Goal: Transaction & Acquisition: Purchase product/service

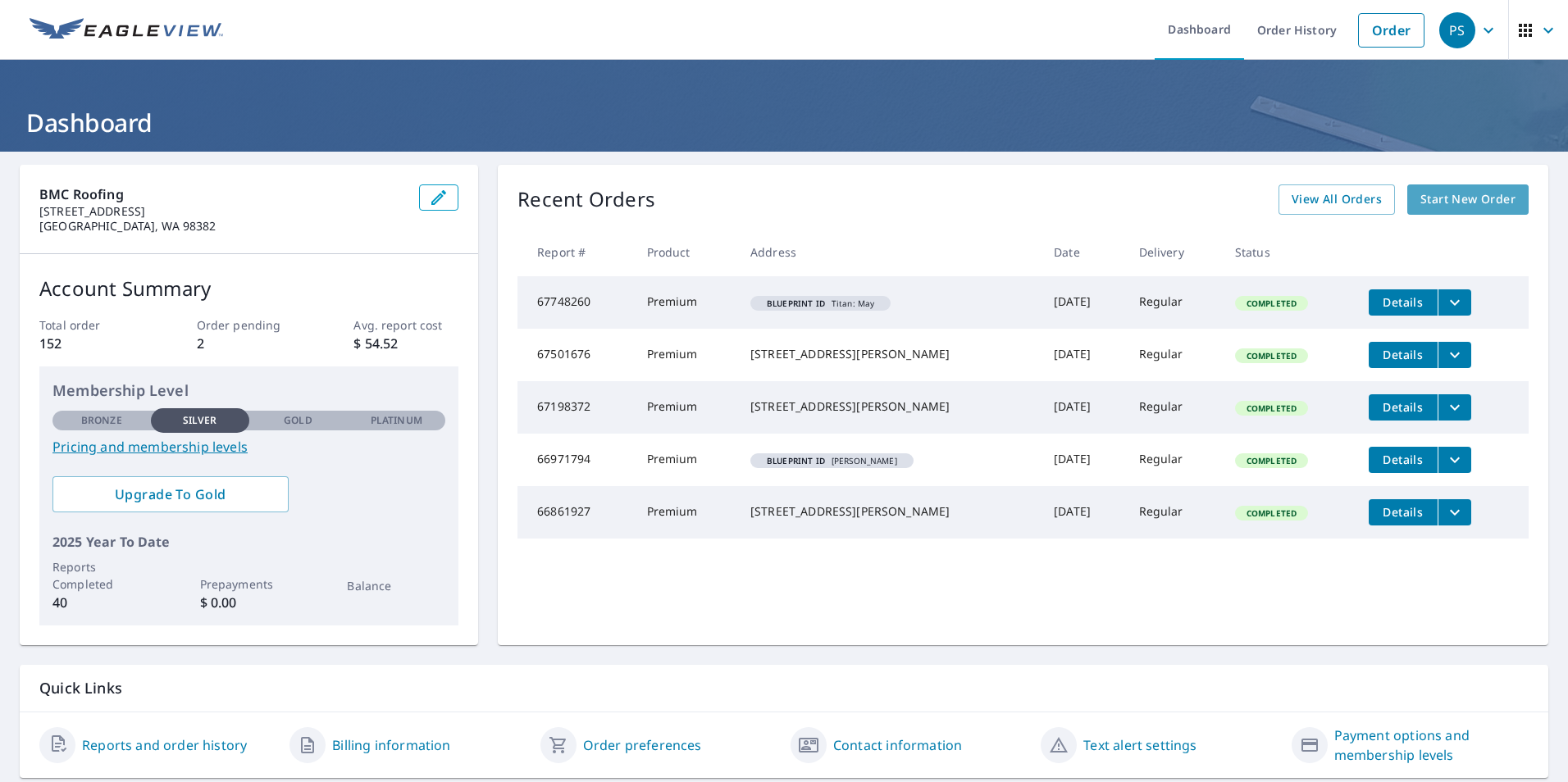
click at [1448, 206] on span "Start New Order" at bounding box center [1467, 199] width 95 height 20
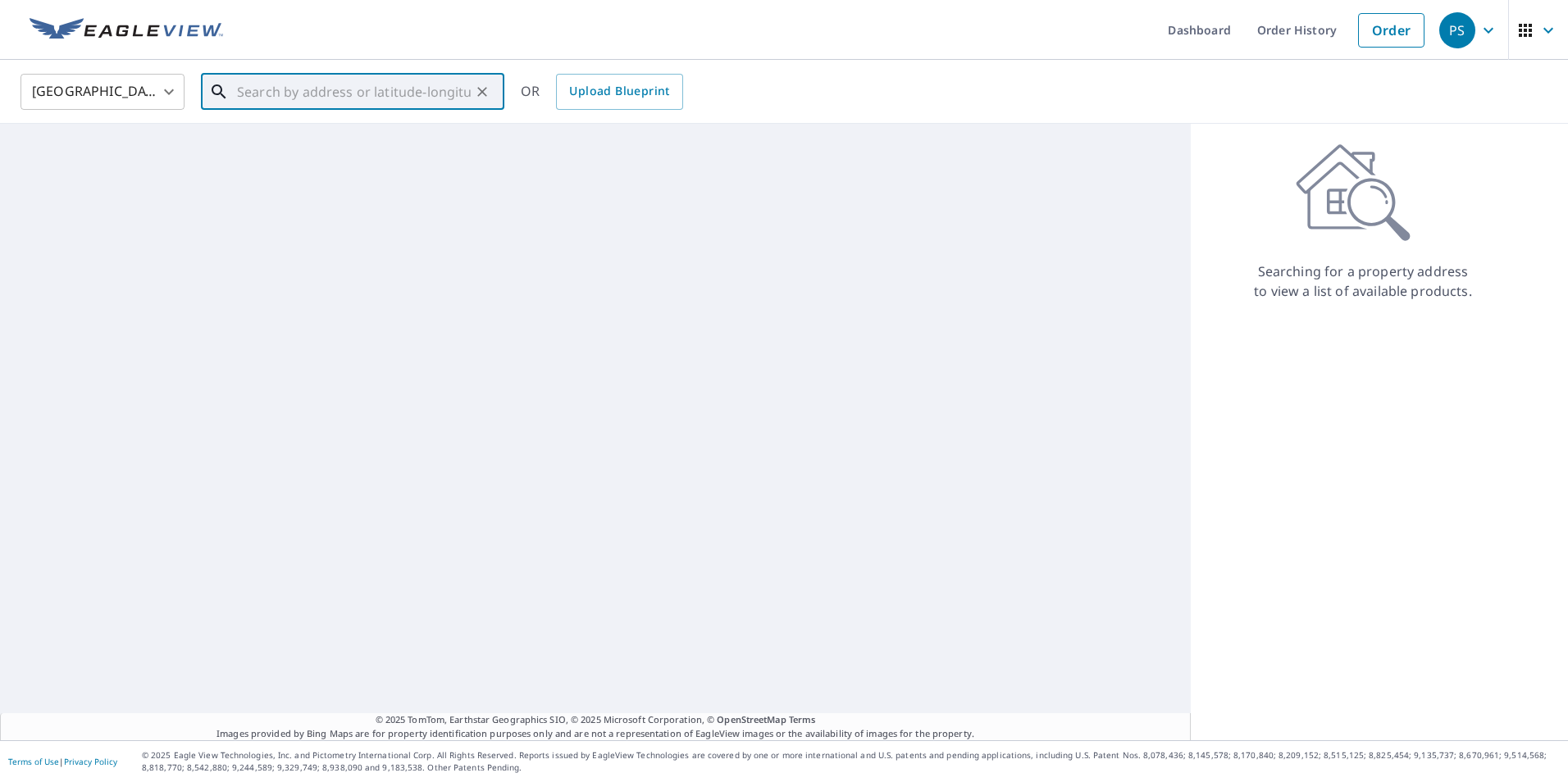
click at [347, 100] on input "text" at bounding box center [353, 91] width 233 height 46
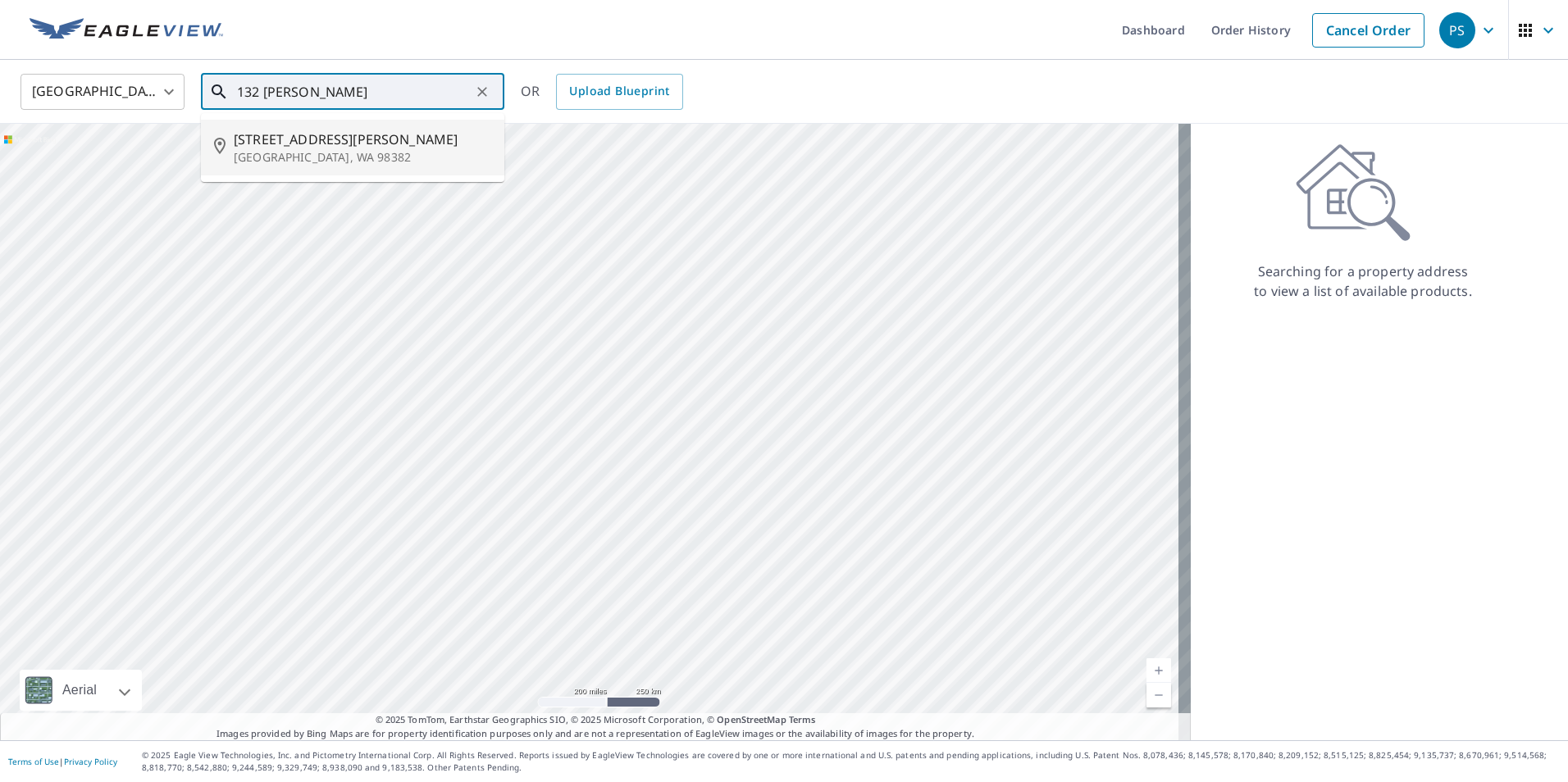
click at [274, 146] on span "[STREET_ADDRESS][PERSON_NAME]" at bounding box center [361, 140] width 257 height 20
type input "[STREET_ADDRESS][PERSON_NAME]"
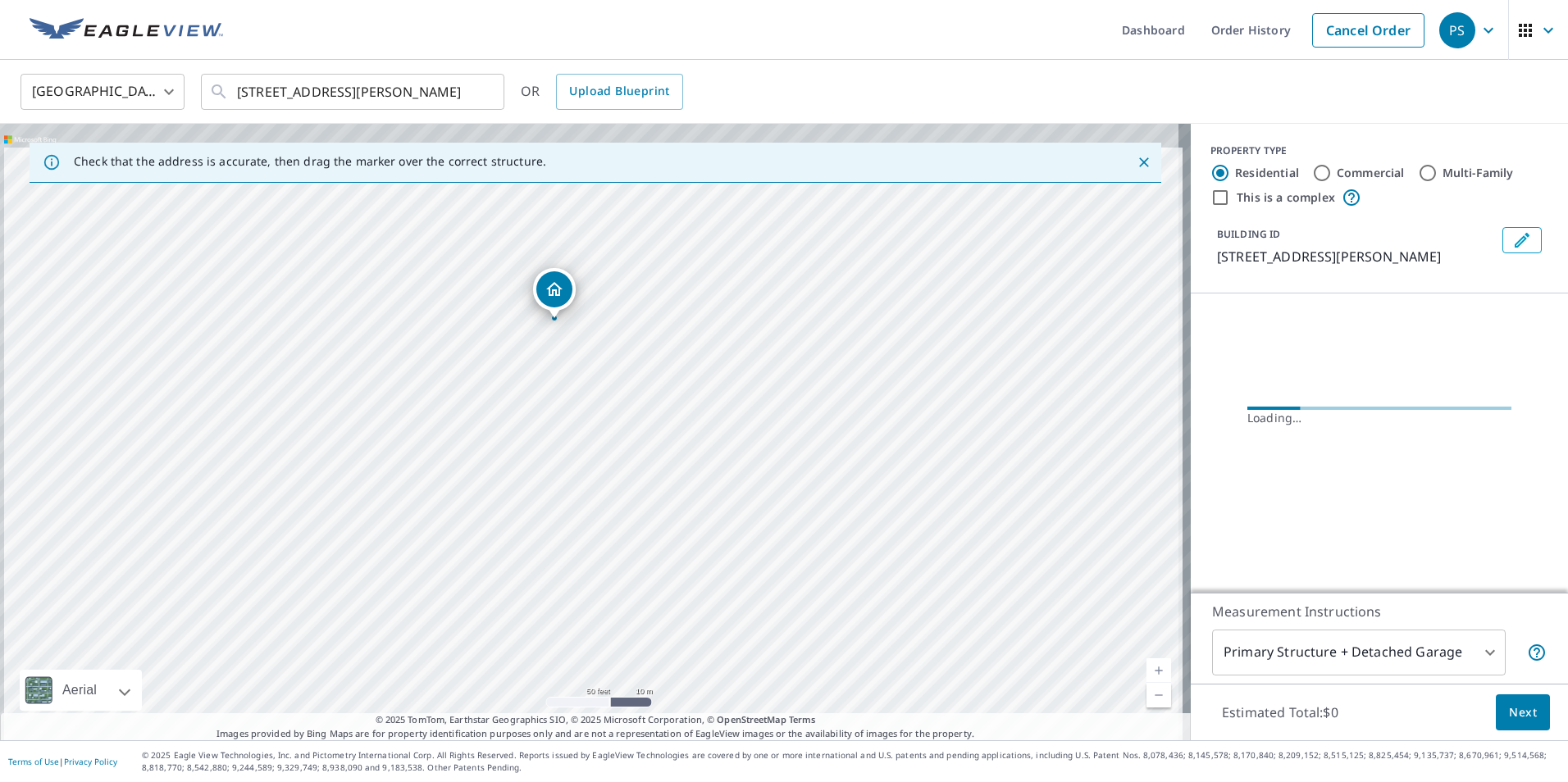
drag, startPoint x: 607, startPoint y: 327, endPoint x: 636, endPoint y: 556, distance: 230.8
click at [636, 556] on div "[STREET_ADDRESS][PERSON_NAME]" at bounding box center [595, 432] width 1190 height 616
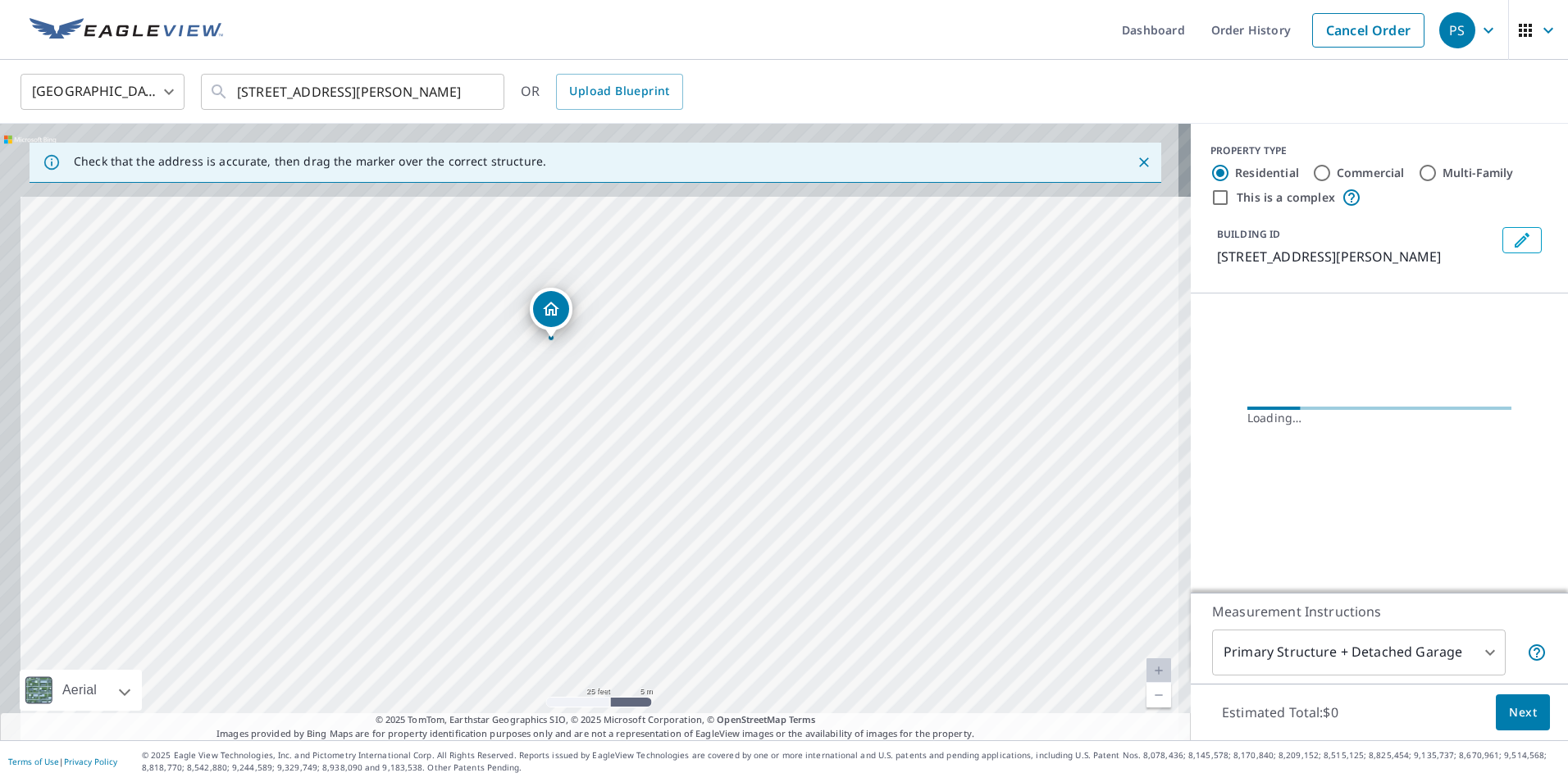
drag, startPoint x: 580, startPoint y: 205, endPoint x: 655, endPoint y: 445, distance: 251.4
click at [655, 445] on div "[STREET_ADDRESS][PERSON_NAME]" at bounding box center [595, 432] width 1190 height 616
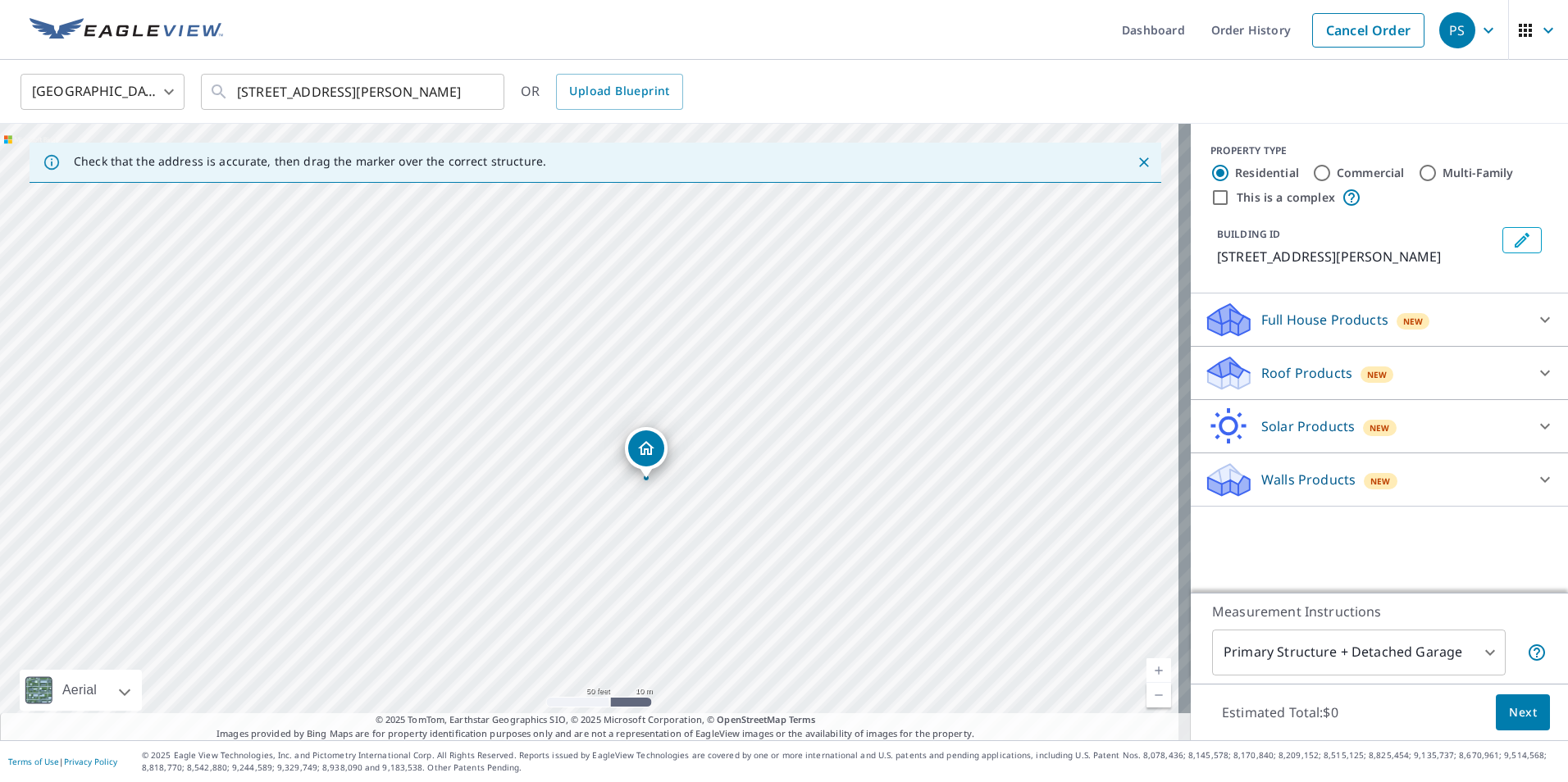
click at [1289, 375] on p "Roof Products" at bounding box center [1305, 373] width 91 height 20
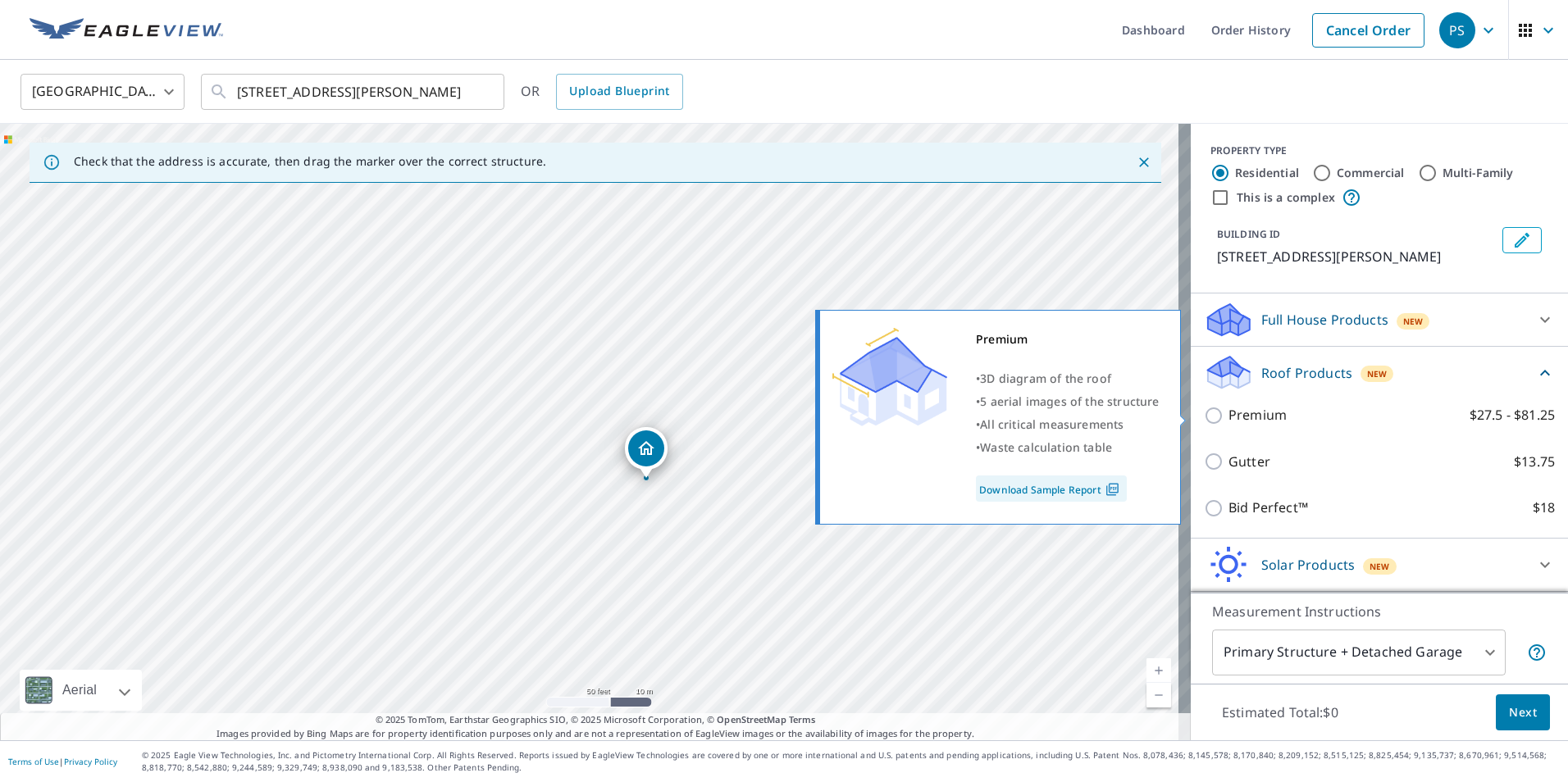
click at [1204, 415] on input "Premium $27.5 - $81.25" at bounding box center [1216, 416] width 25 height 20
checkbox input "true"
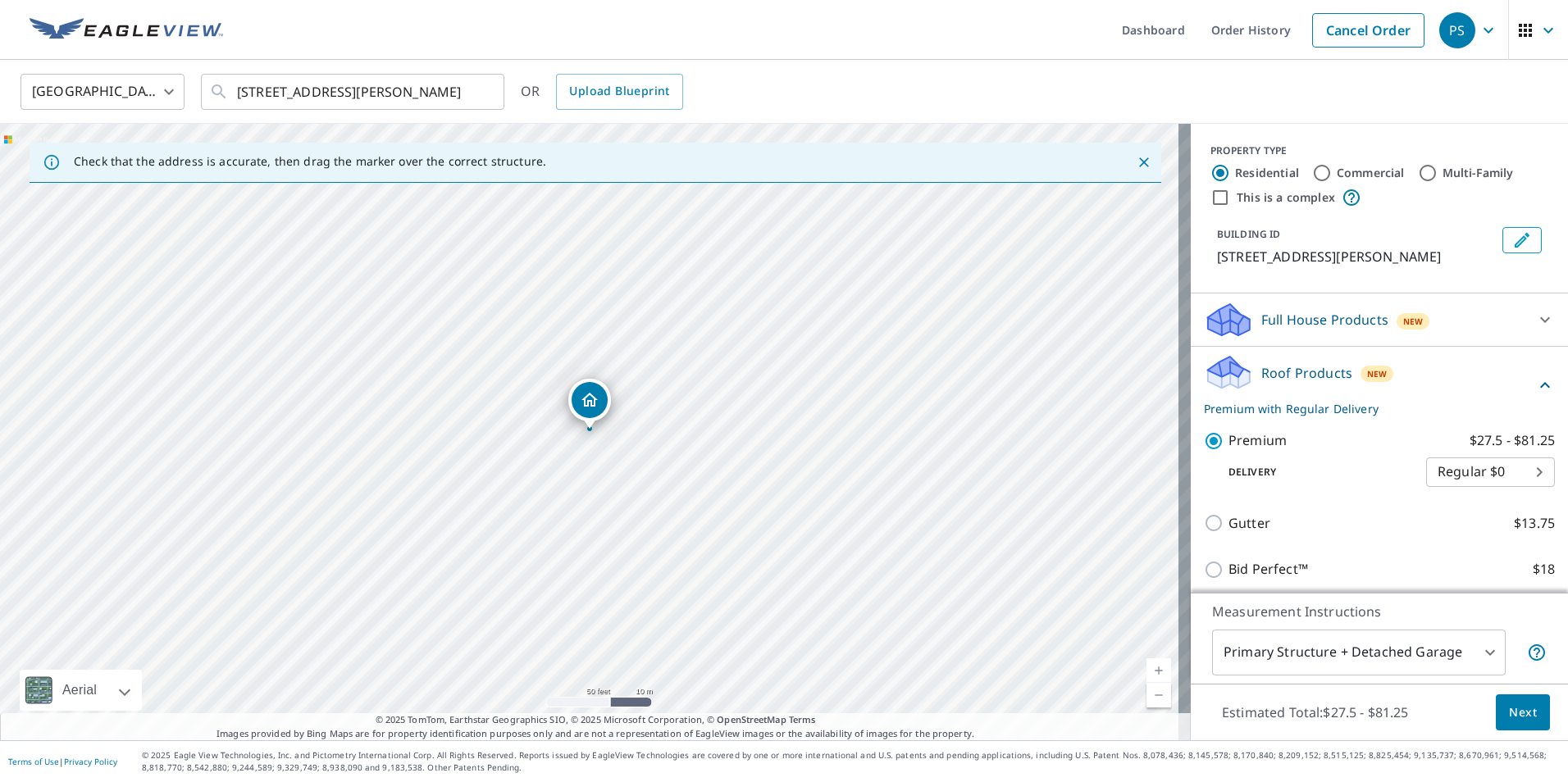
click at [1322, 660] on body "PS PS Dashboard Order History Cancel Order PS [GEOGRAPHIC_DATA] [GEOGRAPHIC_DAT…" at bounding box center [784, 391] width 1568 height 782
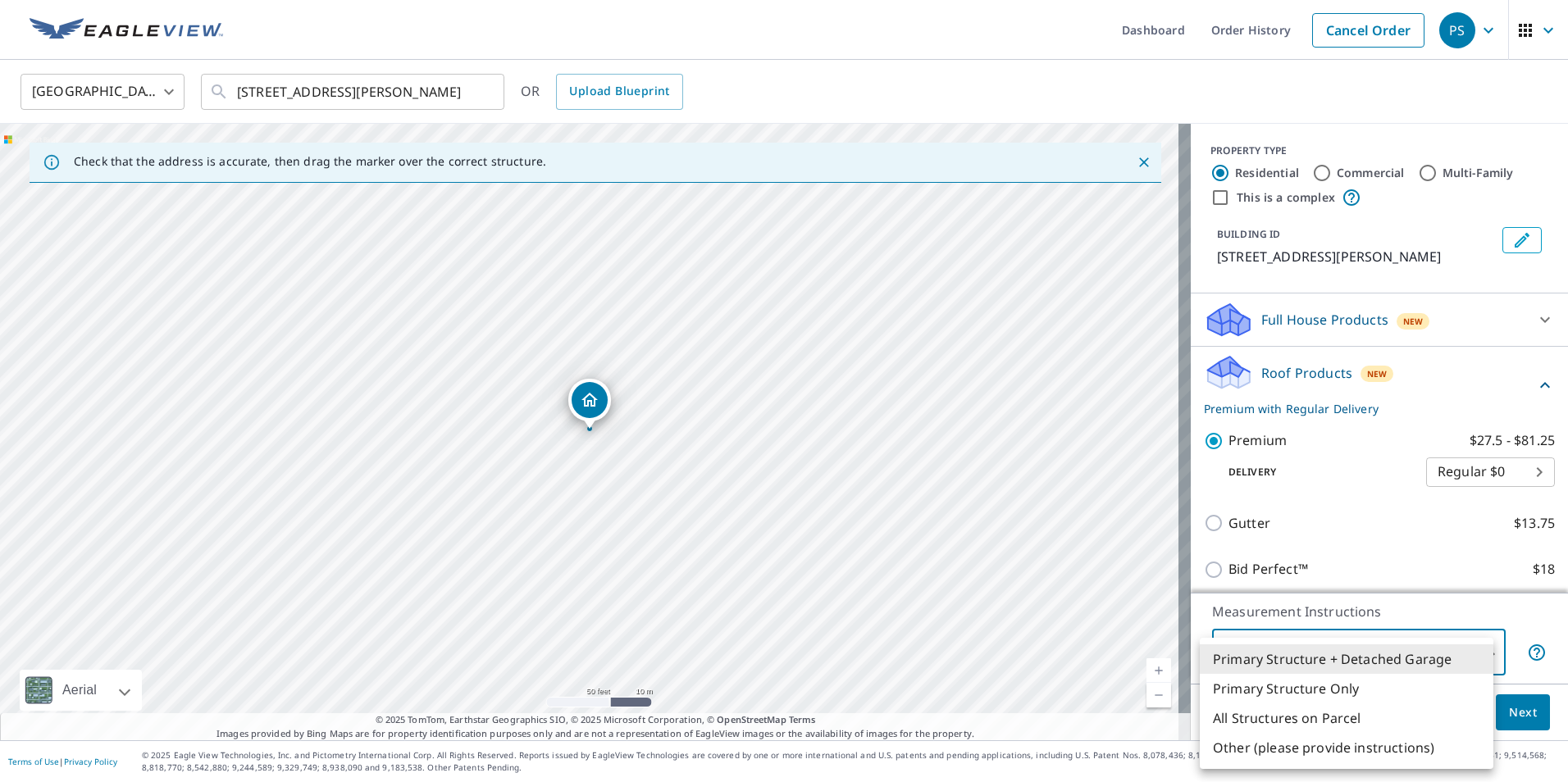
click at [1318, 691] on li "Primary Structure Only" at bounding box center [1346, 689] width 294 height 29
type input "2"
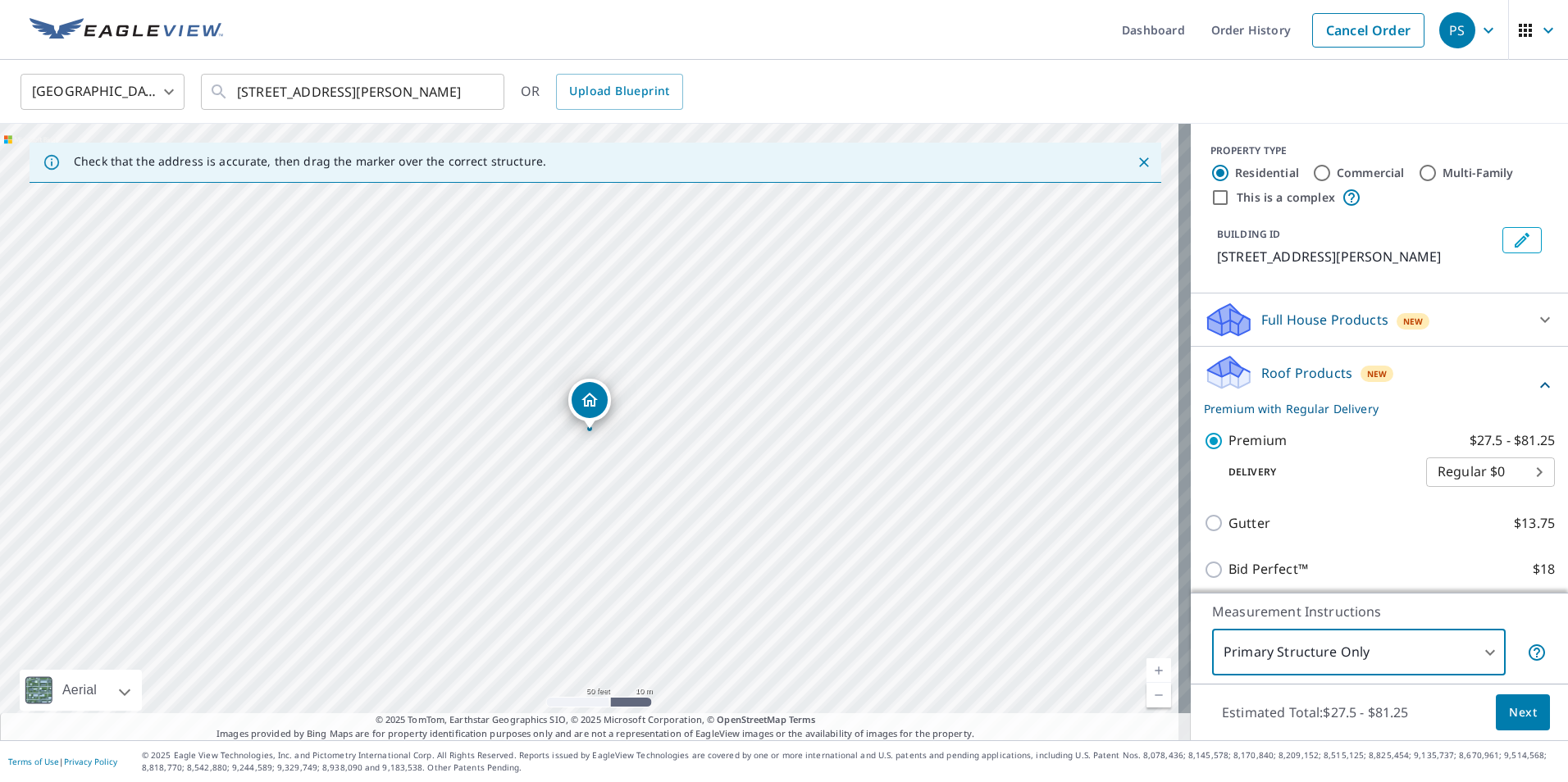
click at [1496, 716] on button "Next" at bounding box center [1522, 712] width 54 height 37
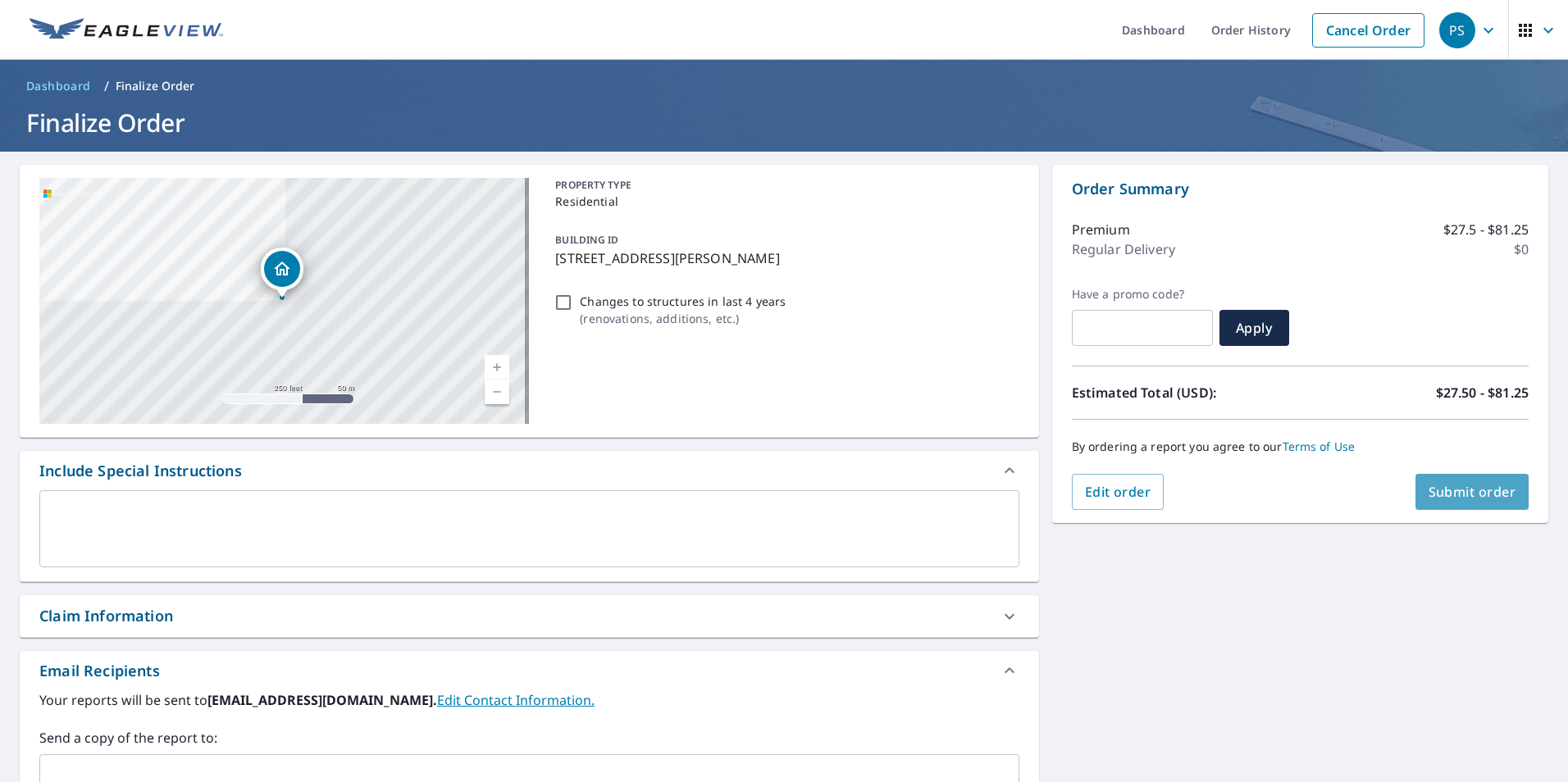
click at [1445, 491] on span "Submit order" at bounding box center [1472, 492] width 88 height 18
